Goal: Task Accomplishment & Management: Use online tool/utility

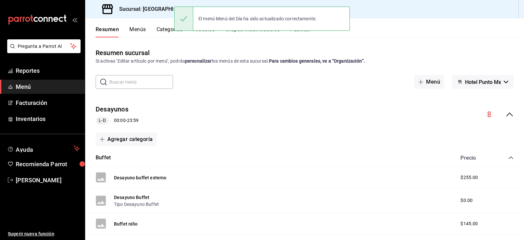
scroll to position [800, 0]
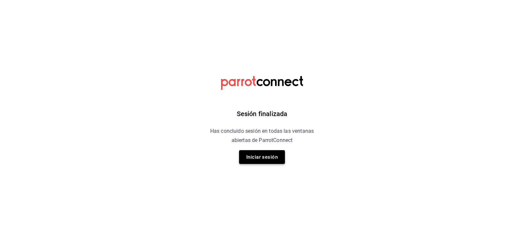
click at [262, 154] on button "Iniciar sesión" at bounding box center [262, 157] width 46 height 14
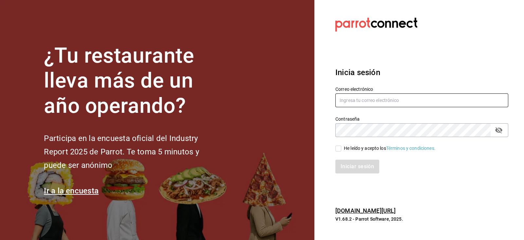
type input "[EMAIL_ADDRESS][DOMAIN_NAME]"
click at [337, 147] on input "He leído y acepto los Términos y condiciones." at bounding box center [338, 148] width 6 height 6
checkbox input "true"
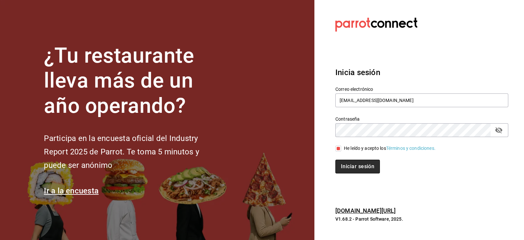
click at [359, 167] on button "Iniciar sesión" at bounding box center [357, 166] width 45 height 14
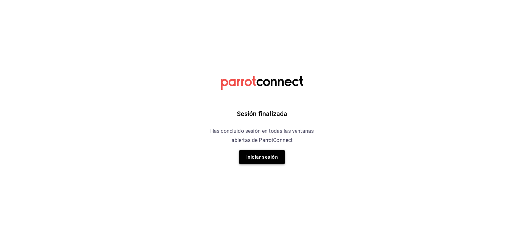
click at [270, 159] on button "Iniciar sesión" at bounding box center [262, 157] width 46 height 14
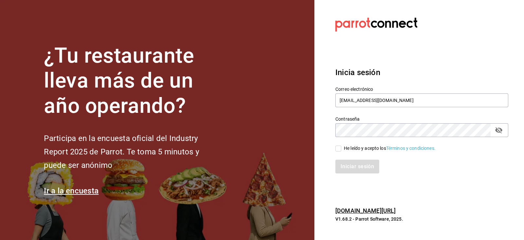
click at [340, 147] on input "He leído y acepto los Términos y condiciones." at bounding box center [338, 148] width 6 height 6
checkbox input "true"
click at [353, 167] on button "Iniciar sesión" at bounding box center [357, 166] width 45 height 14
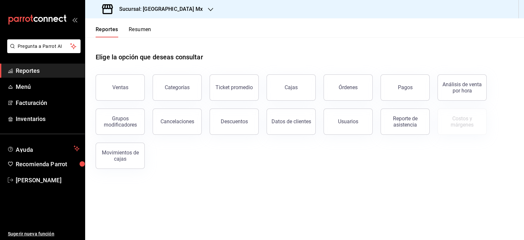
click at [169, 8] on h3 "Sucursal: [GEOGRAPHIC_DATA] Mx" at bounding box center [158, 9] width 89 height 8
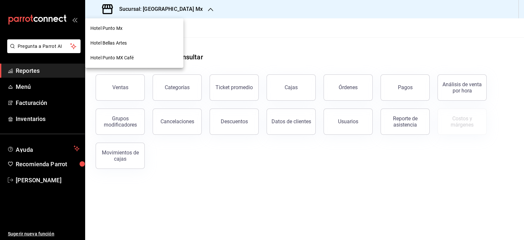
click at [155, 59] on div "Hotel Punto MX Café" at bounding box center [134, 57] width 88 height 7
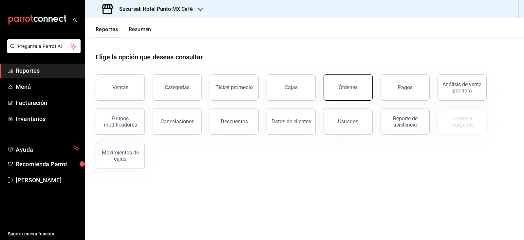
click at [354, 79] on button "Órdenes" at bounding box center [347, 87] width 49 height 26
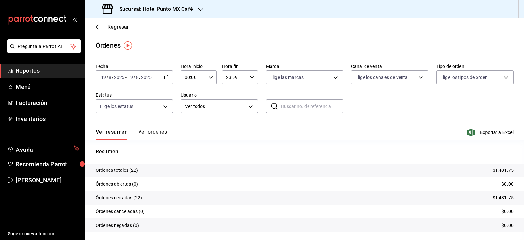
click at [147, 78] on input "2025" at bounding box center [146, 77] width 11 height 5
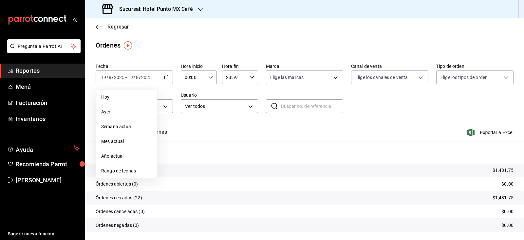
click at [136, 165] on li "Rango de fechas" at bounding box center [126, 170] width 61 height 15
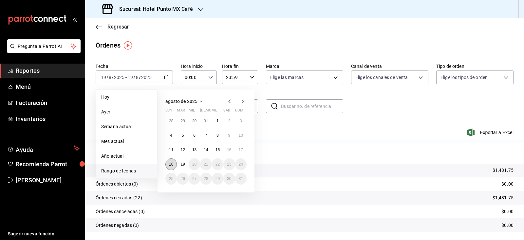
click at [173, 164] on abbr "18" at bounding box center [171, 164] width 4 height 5
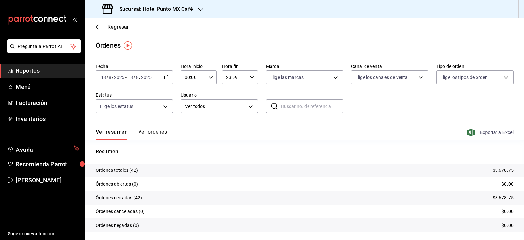
click at [485, 132] on span "Exportar a Excel" at bounding box center [490, 132] width 45 height 8
click at [123, 29] on span "Regresar" at bounding box center [118, 27] width 22 height 6
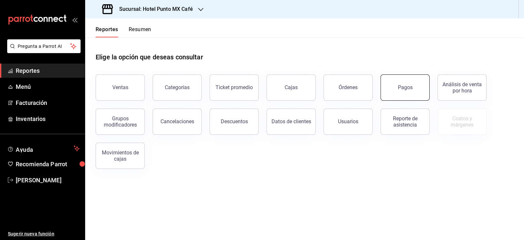
click at [391, 95] on button "Pagos" at bounding box center [404, 87] width 49 height 26
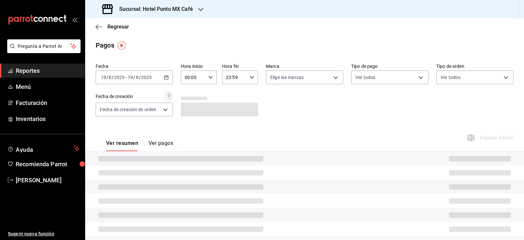
click at [160, 76] on div "2025-08-19 19 / 8 / 2025 - 2025-08-19 19 / 8 / 2025" at bounding box center [134, 77] width 77 height 14
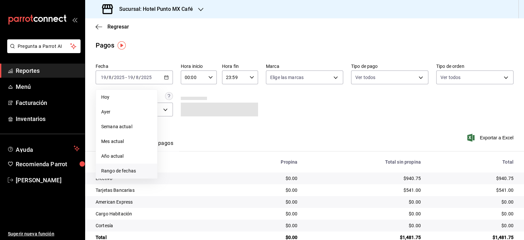
click at [135, 171] on span "Rango de fechas" at bounding box center [126, 170] width 51 height 7
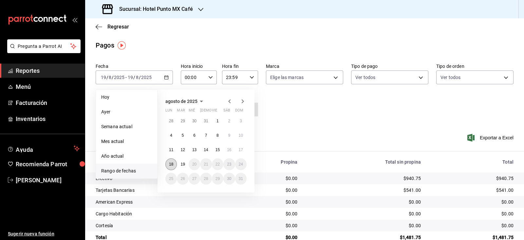
click at [173, 164] on button "18" at bounding box center [170, 164] width 11 height 12
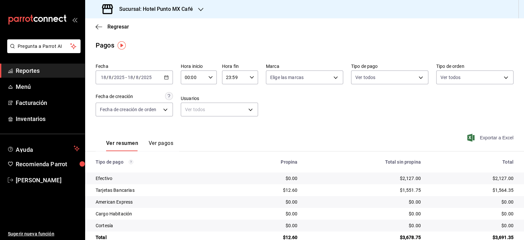
click at [496, 136] on span "Exportar a Excel" at bounding box center [490, 138] width 45 height 8
click at [177, 14] on div "Sucursal: Hotel Punto MX Café" at bounding box center [148, 9] width 116 height 18
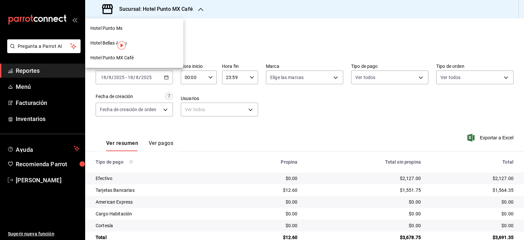
click at [138, 27] on div "Hotel Punto Mx" at bounding box center [134, 28] width 88 height 7
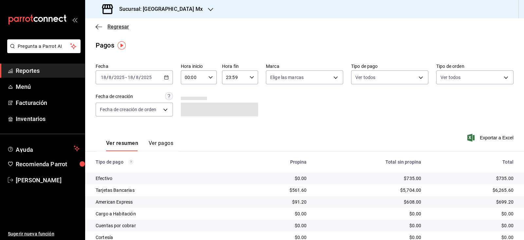
click at [117, 27] on span "Regresar" at bounding box center [118, 27] width 22 height 6
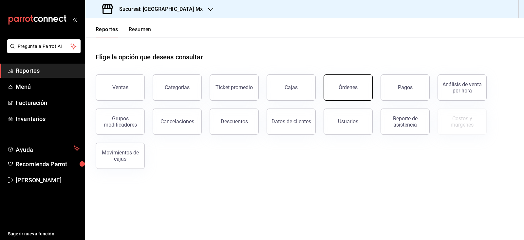
click at [355, 91] on button "Órdenes" at bounding box center [347, 87] width 49 height 26
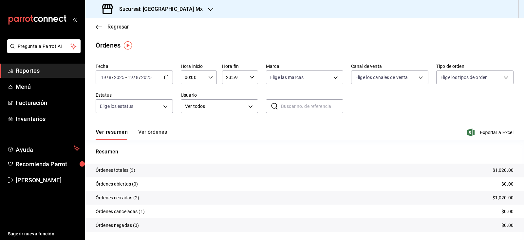
click at [134, 77] on span "/" at bounding box center [134, 77] width 2 height 5
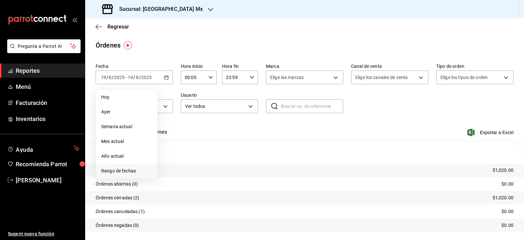
click at [128, 167] on span "Rango de fechas" at bounding box center [126, 170] width 51 height 7
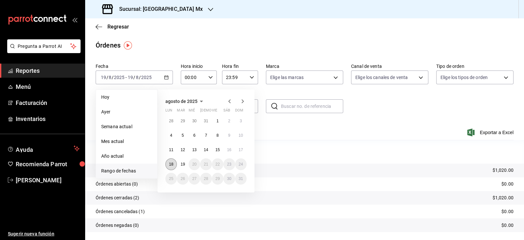
click at [172, 163] on abbr "18" at bounding box center [171, 164] width 4 height 5
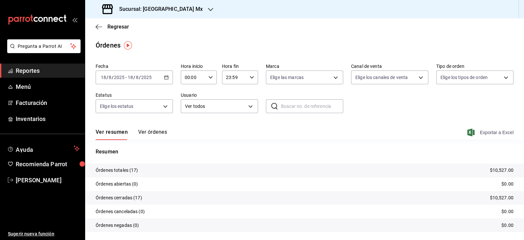
click at [486, 130] on span "Exportar a Excel" at bounding box center [490, 132] width 45 height 8
click at [119, 29] on span "Regresar" at bounding box center [118, 27] width 22 height 6
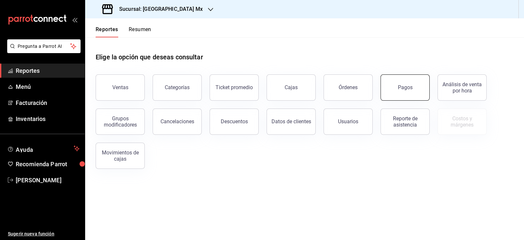
click at [405, 82] on button "Pagos" at bounding box center [404, 87] width 49 height 26
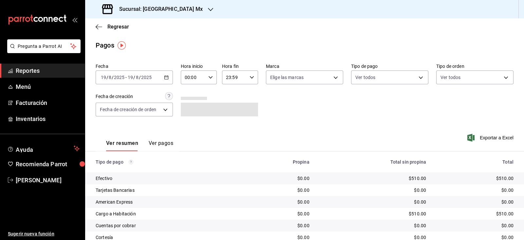
click at [147, 79] on input "2025" at bounding box center [146, 77] width 11 height 5
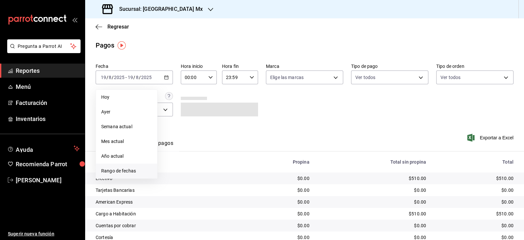
click at [126, 167] on span "Rango de fechas" at bounding box center [126, 170] width 51 height 7
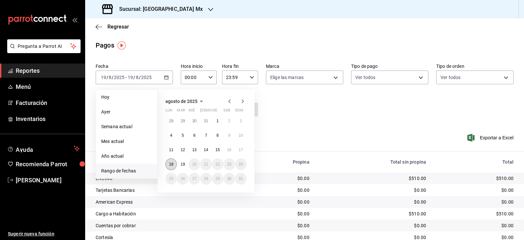
click at [171, 168] on button "18" at bounding box center [170, 164] width 11 height 12
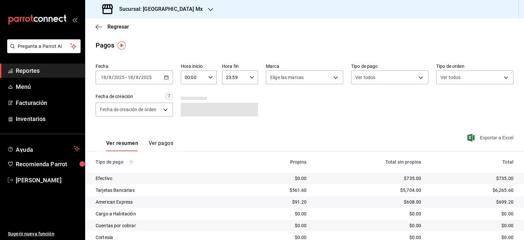
click at [488, 138] on span "Exportar a Excel" at bounding box center [490, 138] width 45 height 8
